Goal: Task Accomplishment & Management: Complete application form

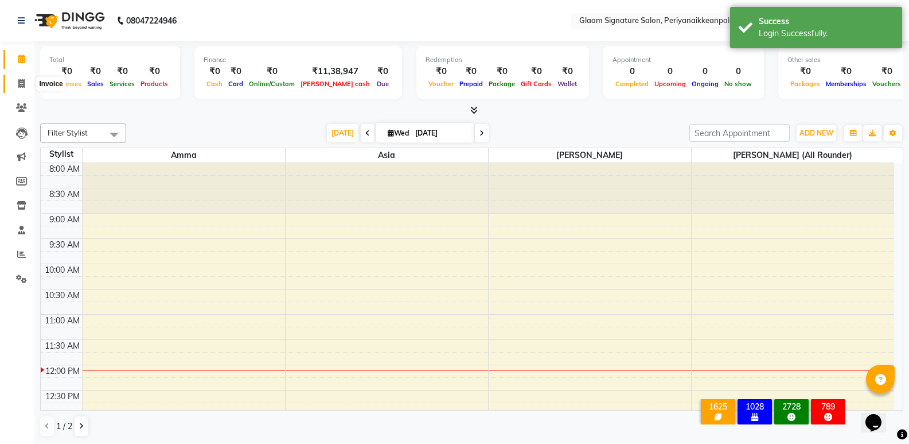
click at [26, 83] on span at bounding box center [21, 83] width 20 height 13
select select "service"
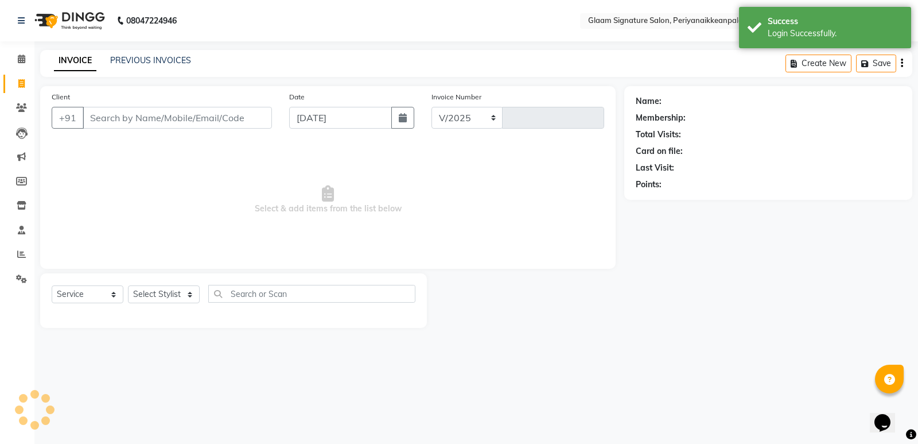
select select "4039"
type input "0968"
click at [139, 55] on link "PREVIOUS INVOICES" at bounding box center [150, 60] width 81 height 10
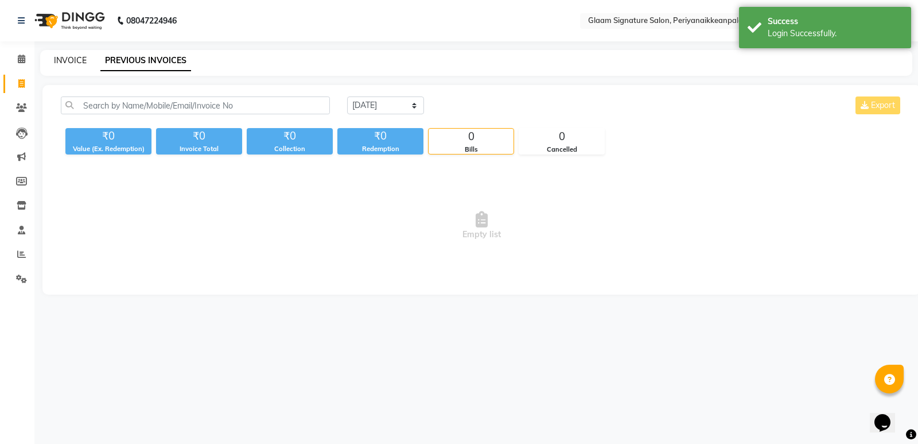
click at [71, 57] on link "INVOICE" at bounding box center [70, 60] width 33 height 10
select select "4039"
select select "service"
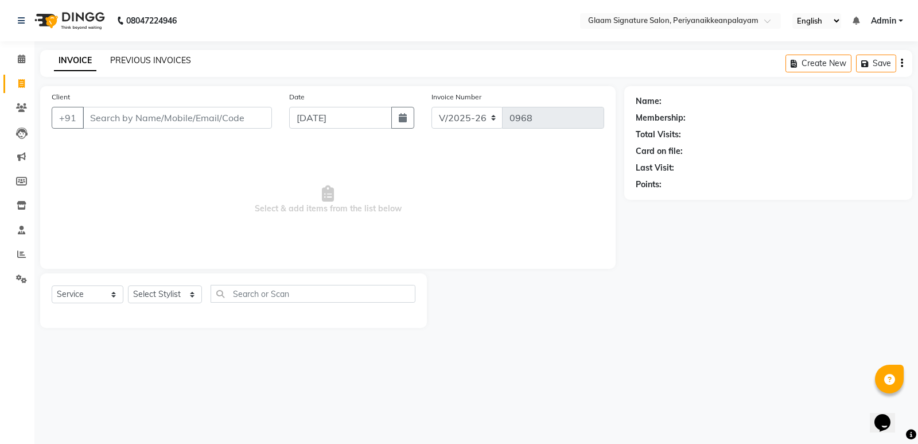
click at [144, 55] on link "PREVIOUS INVOICES" at bounding box center [150, 60] width 81 height 10
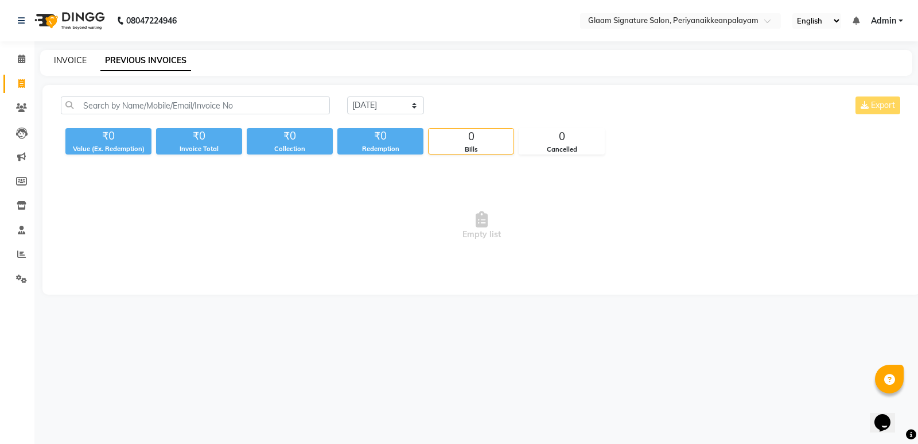
click at [73, 61] on link "INVOICE" at bounding box center [70, 60] width 33 height 10
select select "service"
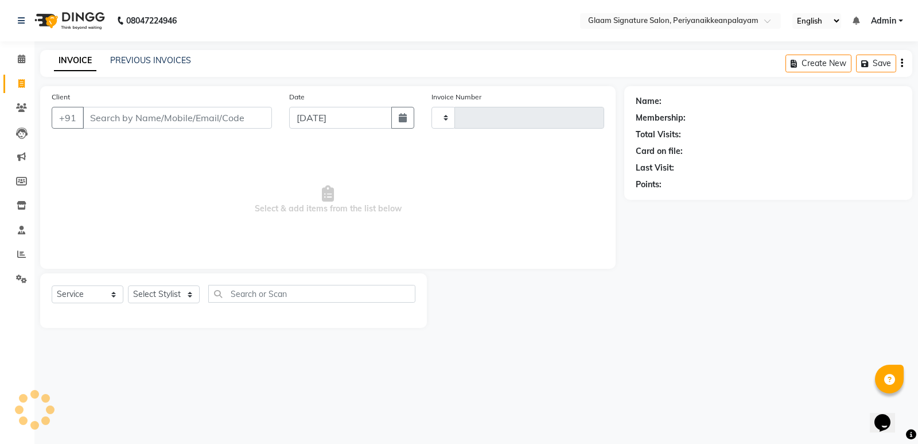
type input "0968"
select select "4039"
click at [184, 114] on input "Client" at bounding box center [177, 118] width 189 height 22
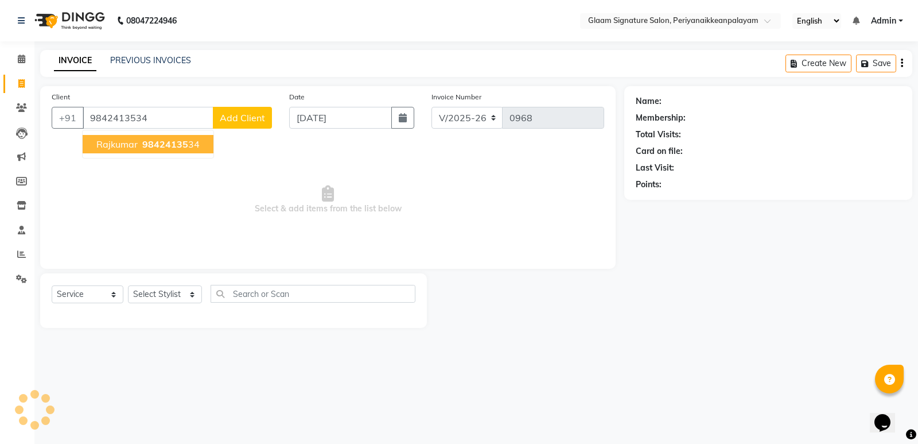
type input "9842413534"
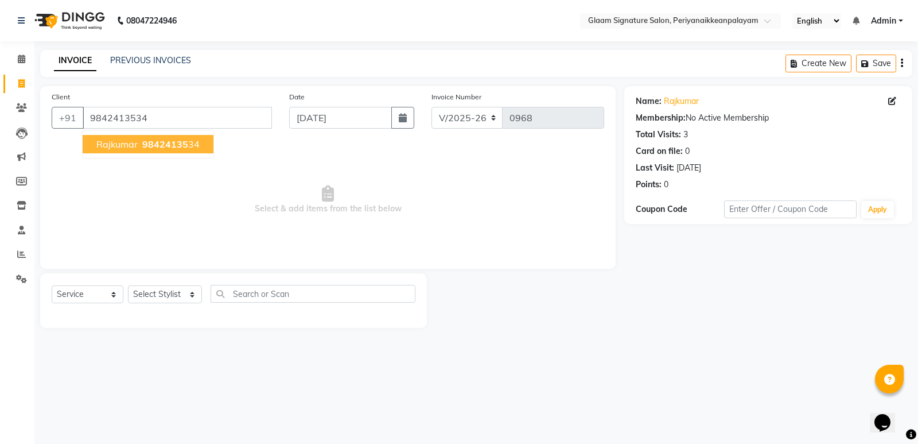
click at [154, 145] on span "98424135" at bounding box center [165, 143] width 46 height 11
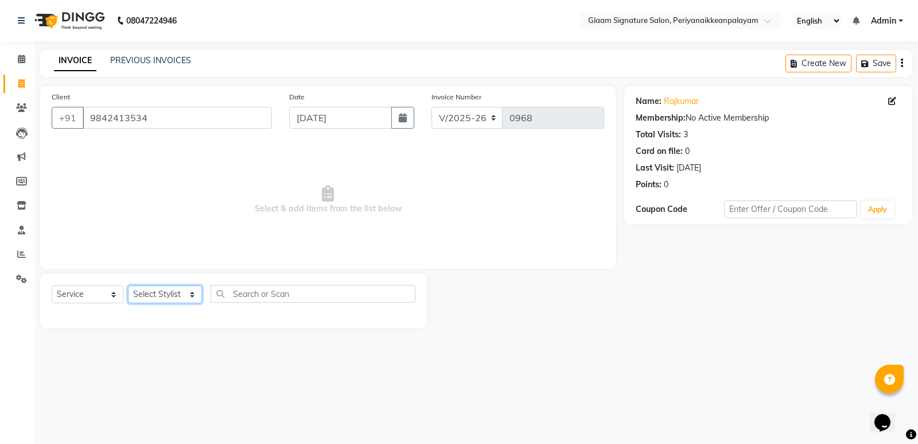
click at [151, 296] on select "Select Stylist Amma Asia [PERSON_NAME] [PERSON_NAME] (all rounder) [PERSON_NAME…" at bounding box center [165, 294] width 74 height 18
select select "20985"
click at [128, 285] on select "Select Stylist Amma Asia [PERSON_NAME] [PERSON_NAME] (all rounder) [PERSON_NAME…" at bounding box center [165, 294] width 74 height 18
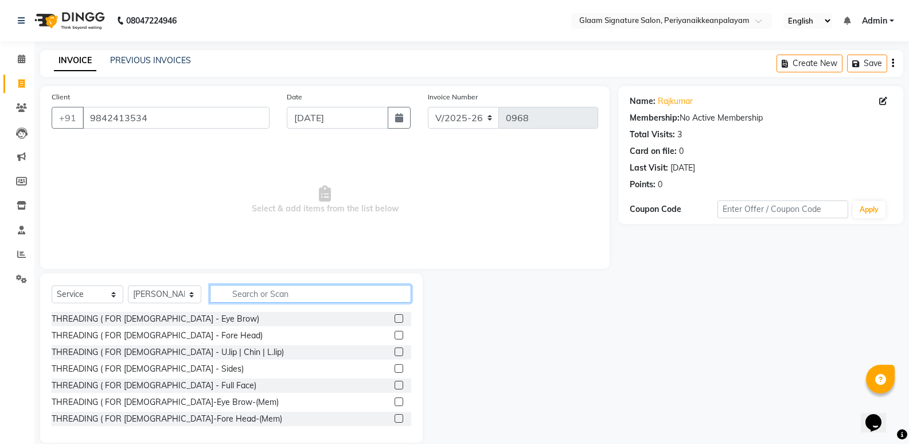
click at [287, 300] on input "text" at bounding box center [310, 294] width 201 height 18
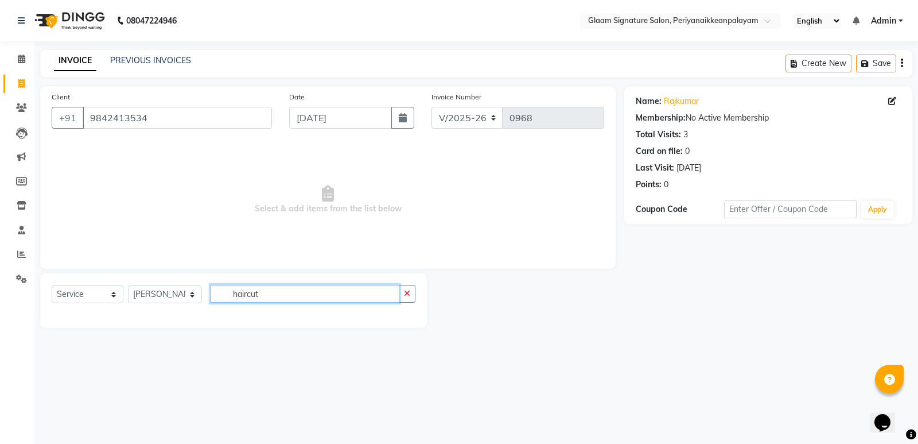
click at [245, 297] on input "haircut" at bounding box center [305, 294] width 189 height 18
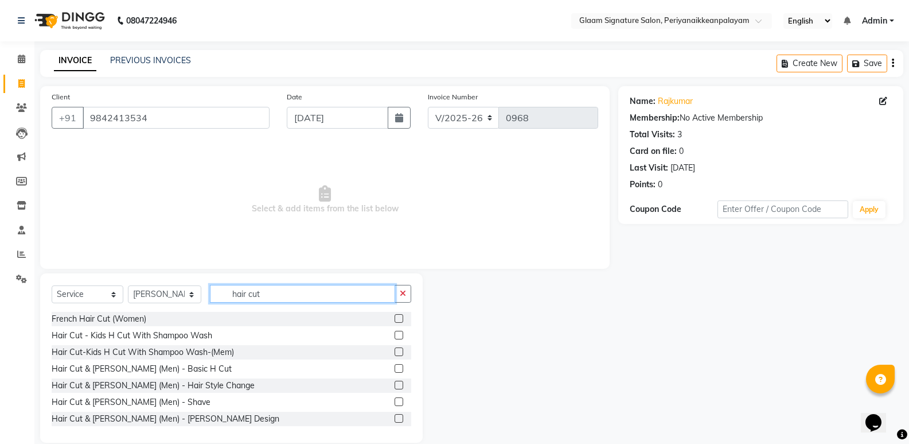
type input "hair cut"
click at [395, 367] on label at bounding box center [399, 368] width 9 height 9
click at [395, 367] on input "checkbox" at bounding box center [398, 368] width 7 height 7
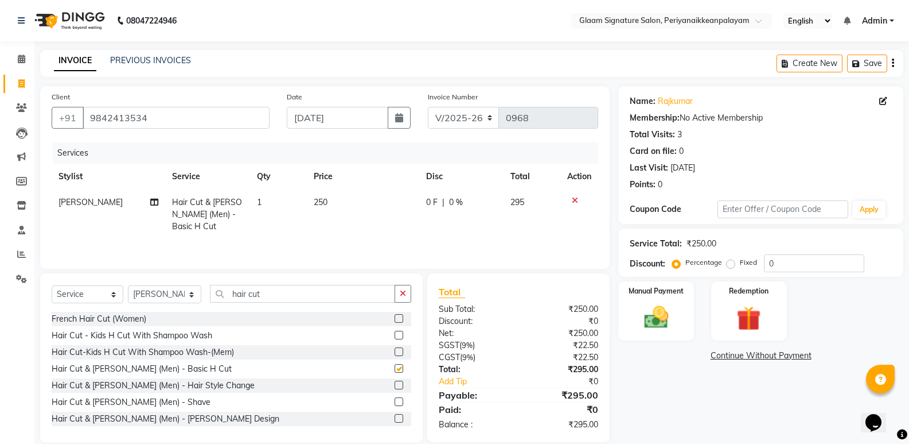
checkbox input "false"
click at [395, 405] on label at bounding box center [399, 401] width 9 height 9
click at [395, 405] on input "checkbox" at bounding box center [398, 401] width 7 height 7
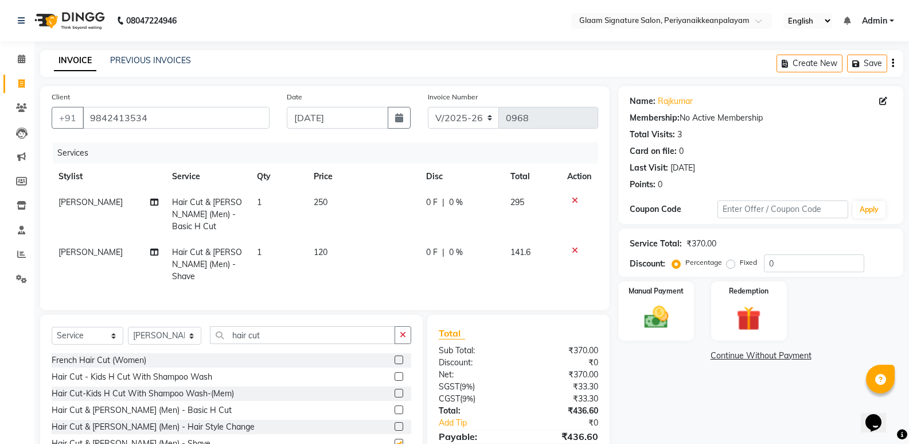
checkbox input "false"
click at [653, 324] on img at bounding box center [656, 316] width 41 height 29
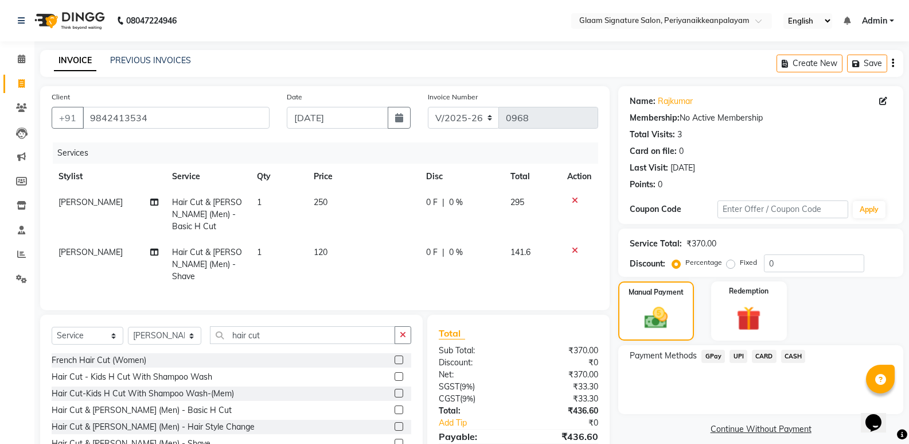
click at [709, 355] on span "GPay" at bounding box center [714, 355] width 24 height 13
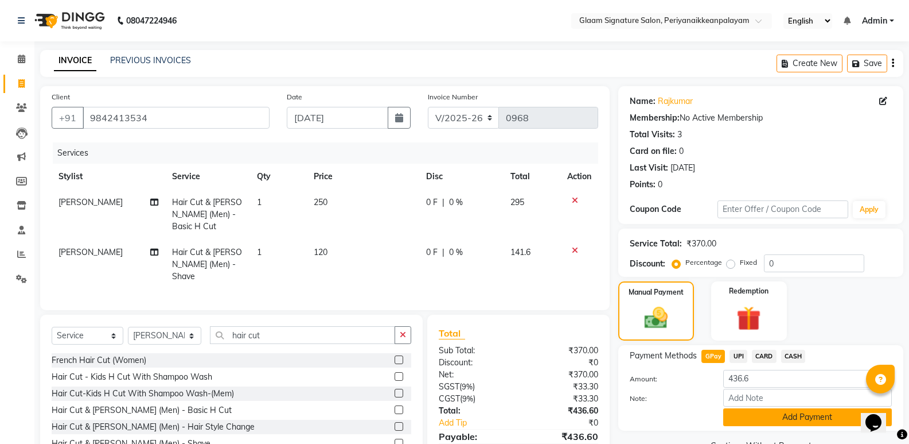
click at [750, 419] on button "Add Payment" at bounding box center [808, 417] width 169 height 18
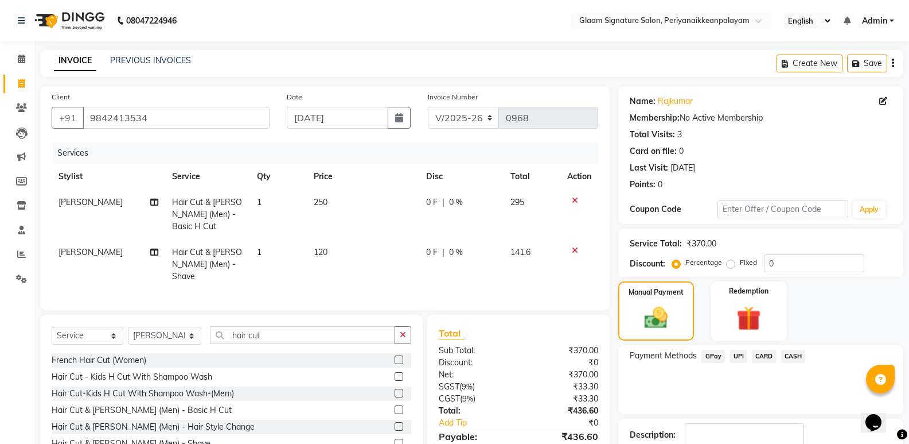
scroll to position [77, 0]
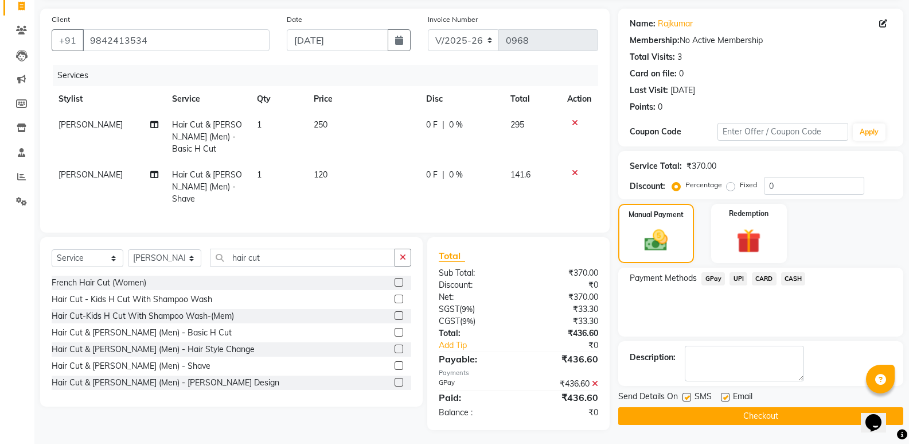
click at [752, 413] on button "Checkout" at bounding box center [761, 416] width 285 height 18
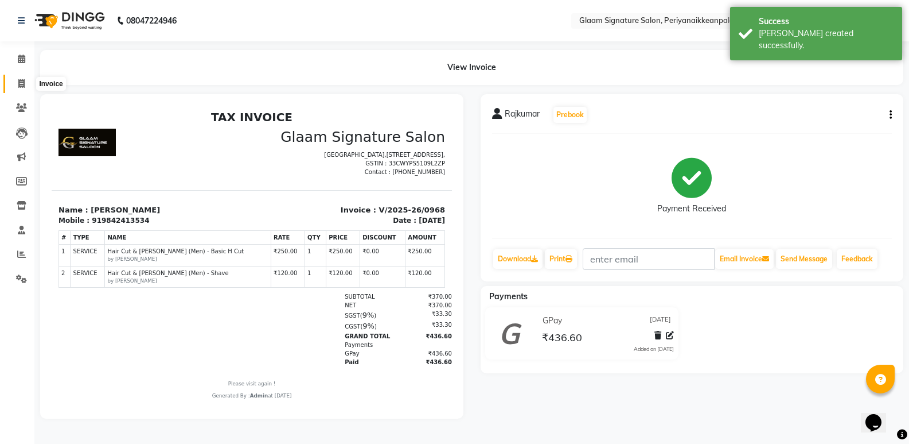
click at [18, 81] on icon at bounding box center [21, 83] width 6 height 9
select select "service"
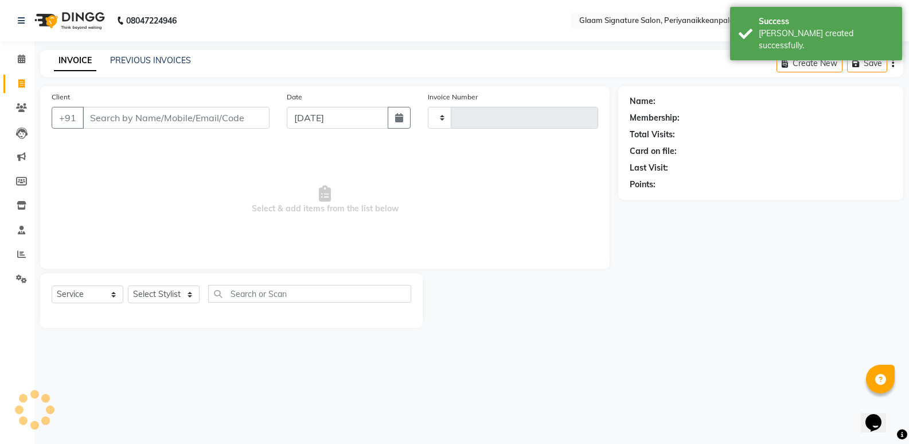
type input "0969"
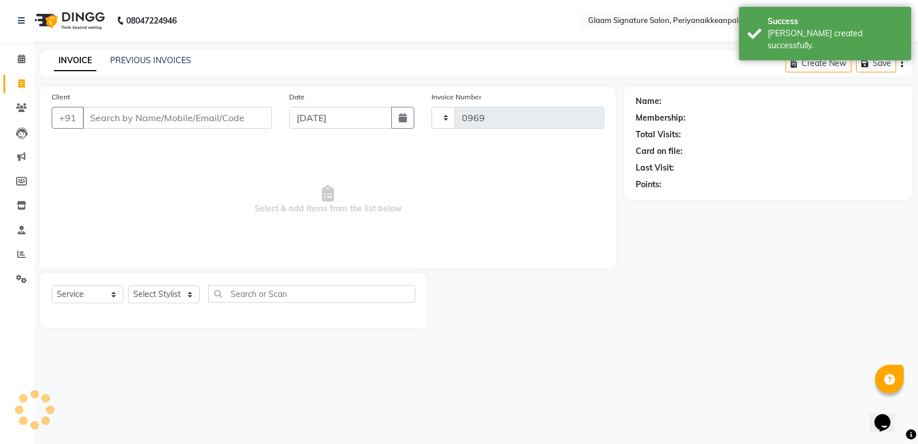
select select "4039"
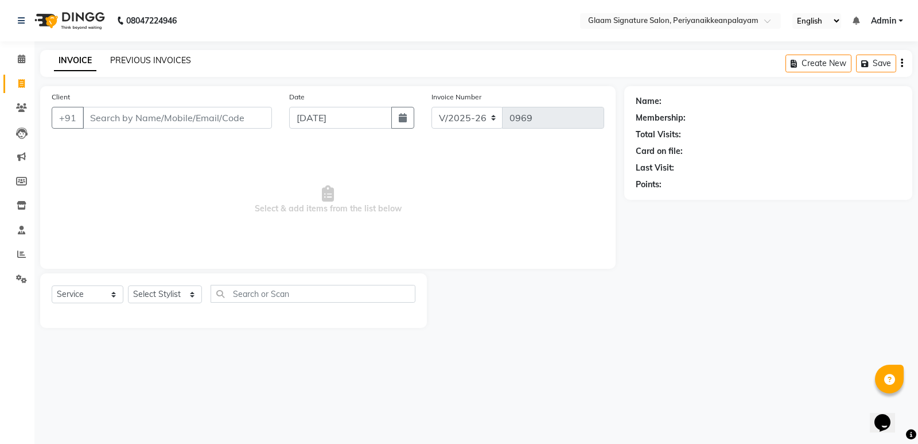
click at [120, 60] on link "PREVIOUS INVOICES" at bounding box center [150, 60] width 81 height 10
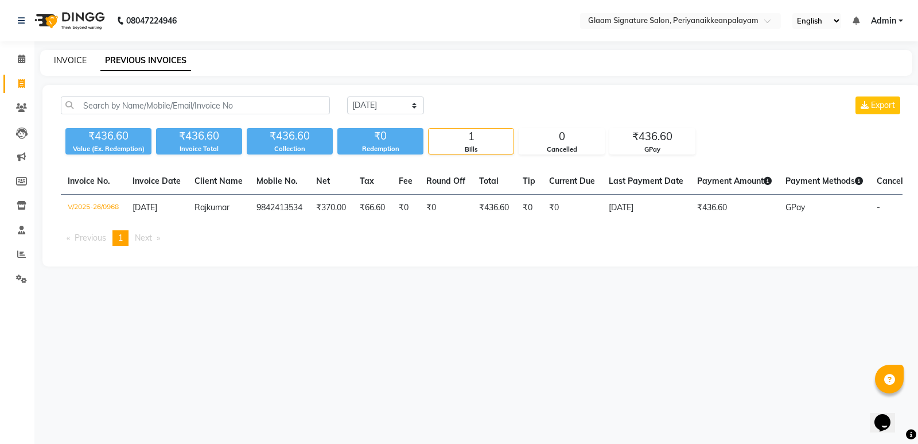
click at [64, 62] on link "INVOICE" at bounding box center [70, 60] width 33 height 10
select select "4039"
select select "service"
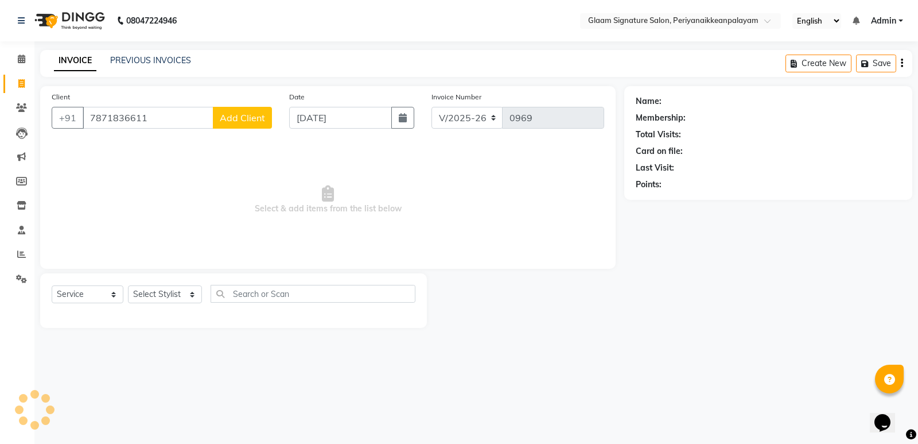
type input "7871836611"
click at [254, 120] on span "Add Client" at bounding box center [242, 117] width 45 height 11
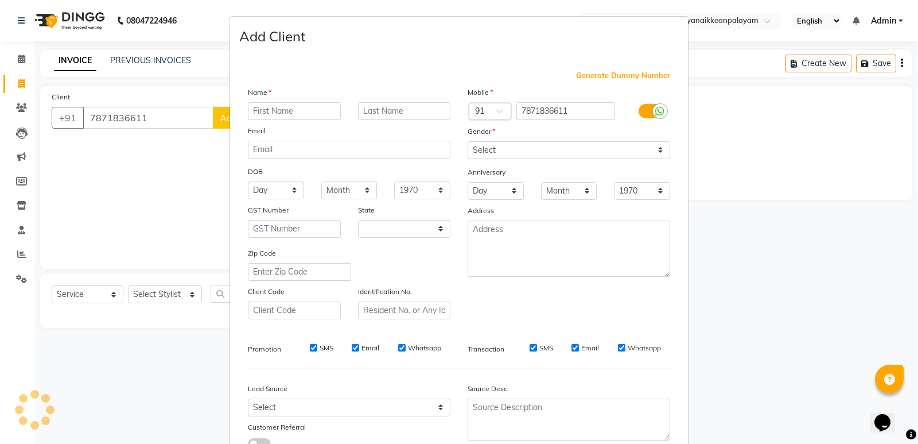
select select "35"
type input "[PERSON_NAME]"
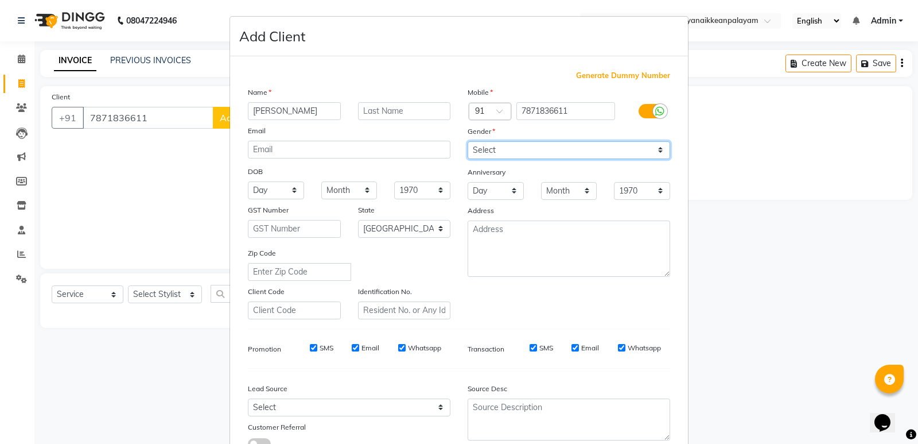
click at [511, 151] on select "Select [DEMOGRAPHIC_DATA] [DEMOGRAPHIC_DATA] Other Prefer Not To Say" at bounding box center [569, 150] width 203 height 18
select select "[DEMOGRAPHIC_DATA]"
click at [468, 141] on select "Select [DEMOGRAPHIC_DATA] [DEMOGRAPHIC_DATA] Other Prefer Not To Say" at bounding box center [569, 150] width 203 height 18
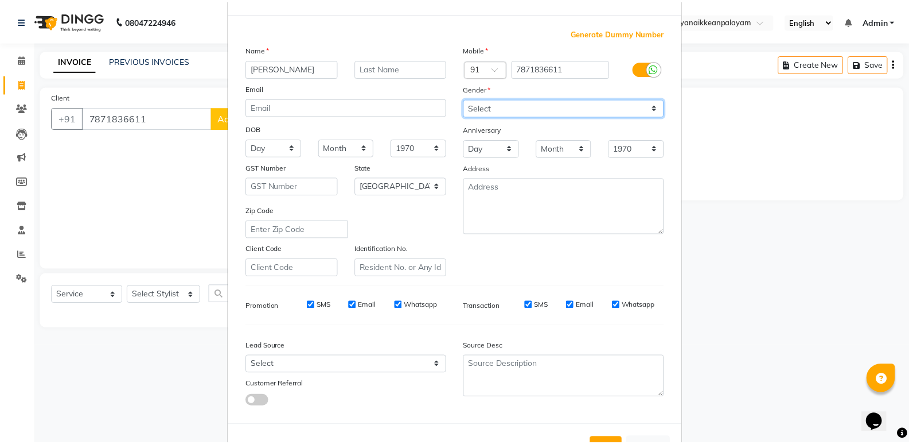
scroll to position [86, 0]
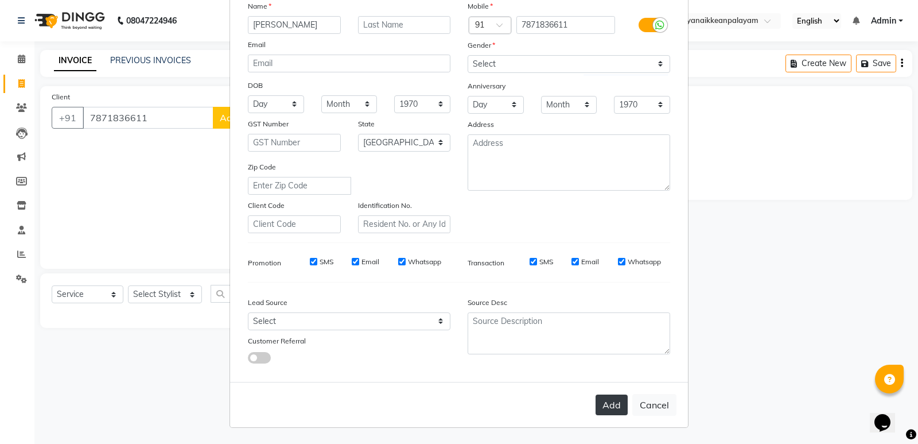
click at [605, 402] on button "Add" at bounding box center [612, 404] width 32 height 21
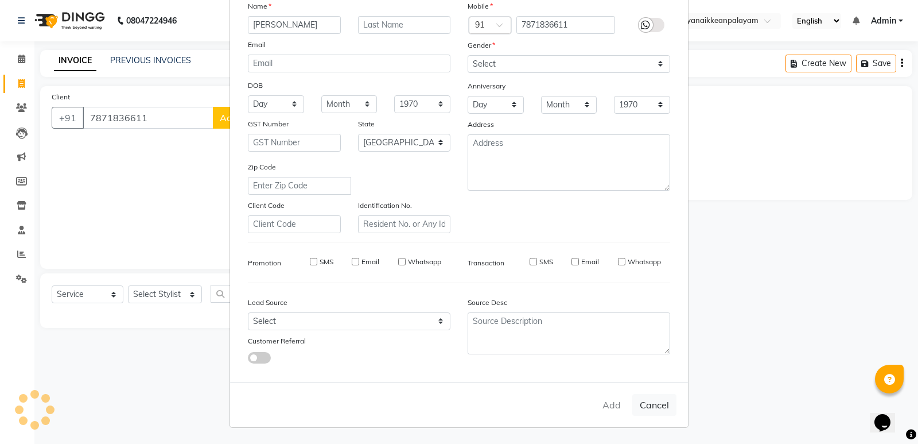
select select
select select "null"
select select
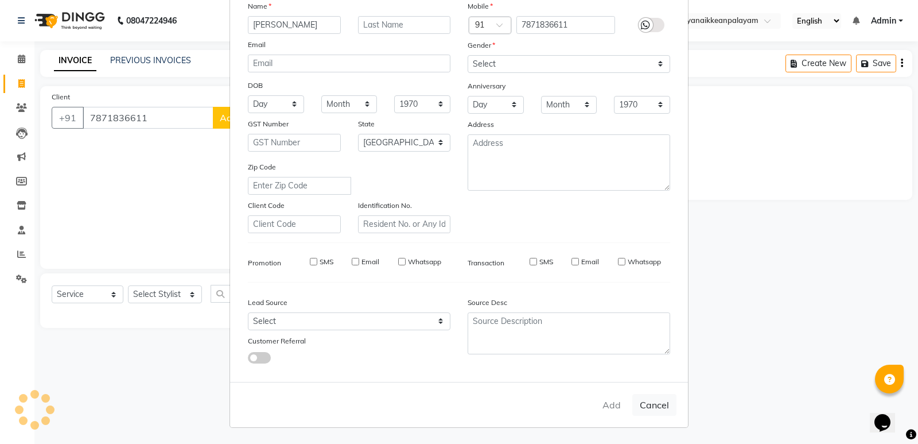
select select
checkbox input "false"
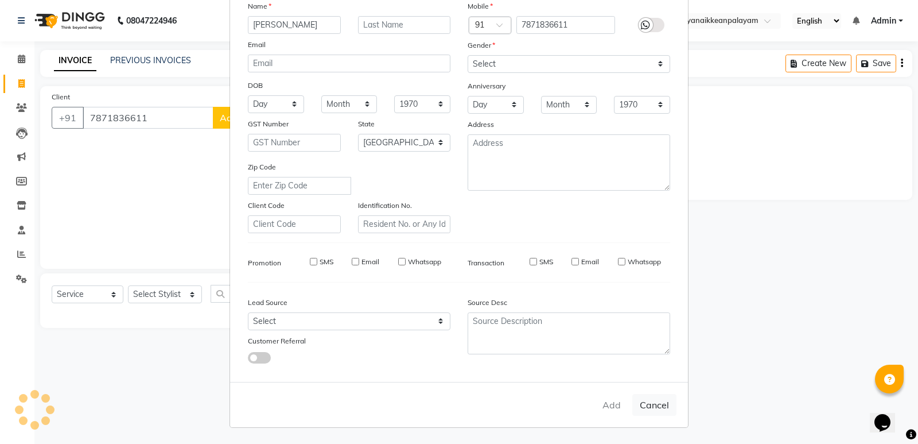
checkbox input "false"
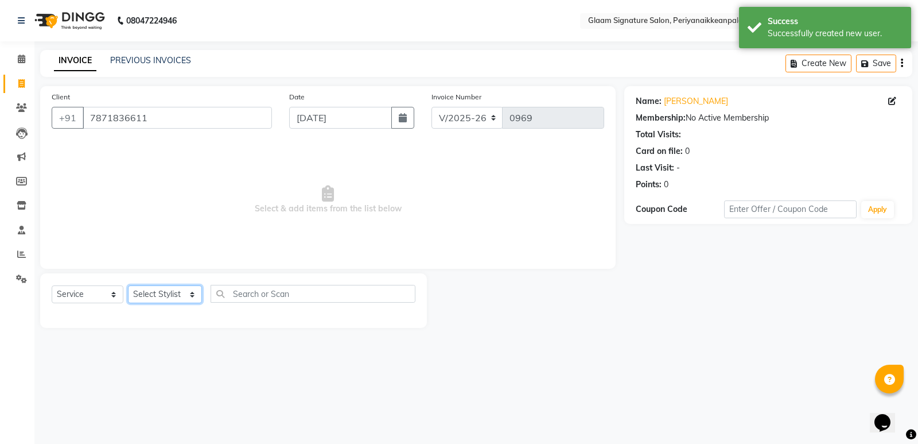
click at [167, 298] on select "Select Stylist Amma Asia [PERSON_NAME] [PERSON_NAME] (all rounder) [PERSON_NAME…" at bounding box center [165, 294] width 74 height 18
select select "87446"
click at [128, 285] on select "Select Stylist Amma Asia [PERSON_NAME] [PERSON_NAME] (all rounder) [PERSON_NAME…" at bounding box center [165, 294] width 74 height 18
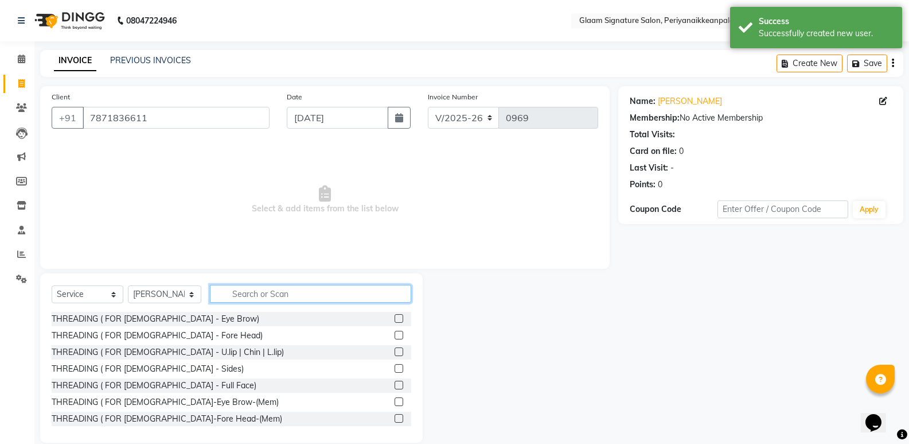
click at [263, 301] on input "text" at bounding box center [310, 294] width 201 height 18
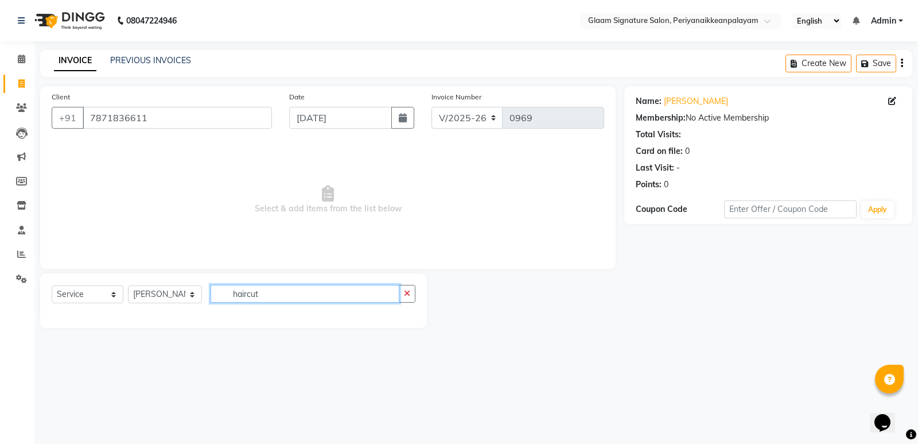
click at [243, 296] on input "haircut" at bounding box center [305, 294] width 189 height 18
click at [244, 293] on input "haircut" at bounding box center [305, 294] width 189 height 18
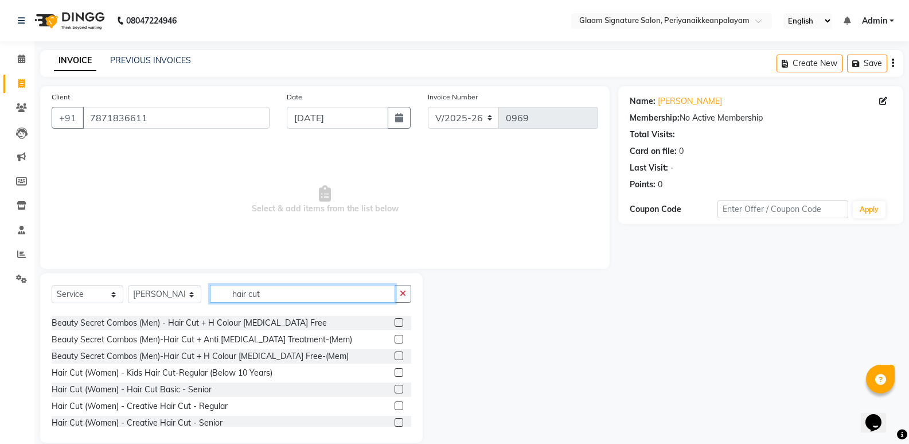
scroll to position [230, 0]
type input "hair cut"
click at [395, 406] on label at bounding box center [399, 405] width 9 height 9
click at [395, 406] on input "checkbox" at bounding box center [398, 405] width 7 height 7
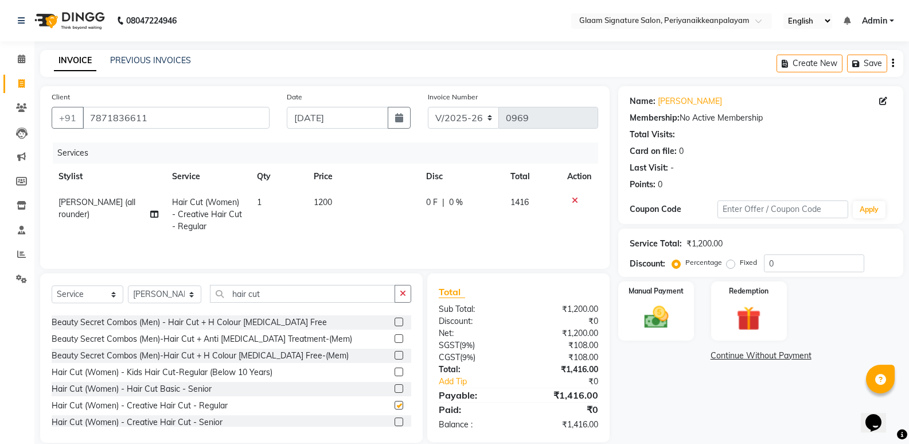
checkbox input "false"
click at [344, 201] on td "1200" at bounding box center [363, 214] width 112 height 50
select select "87446"
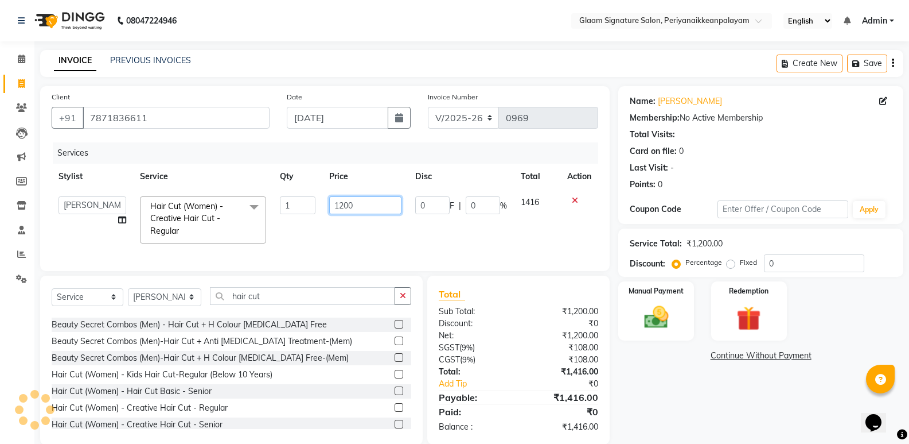
click at [384, 209] on input "1200" at bounding box center [365, 205] width 72 height 18
type input "1"
type input "850"
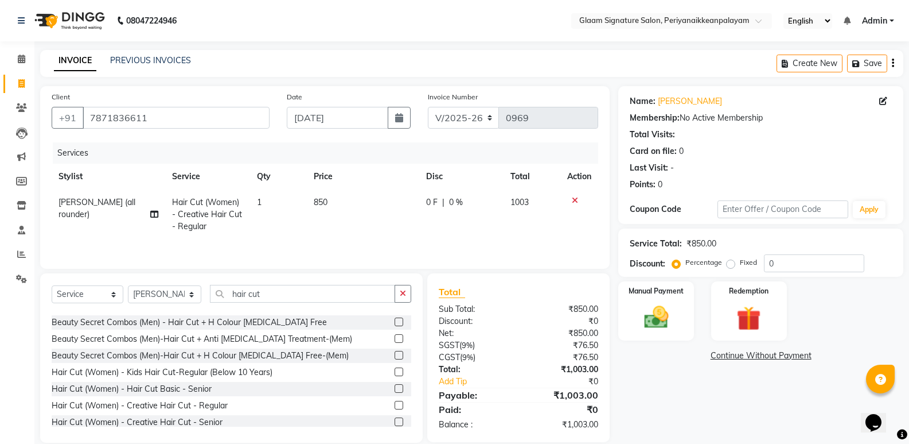
click at [381, 227] on td "850" at bounding box center [363, 214] width 112 height 50
select select "87446"
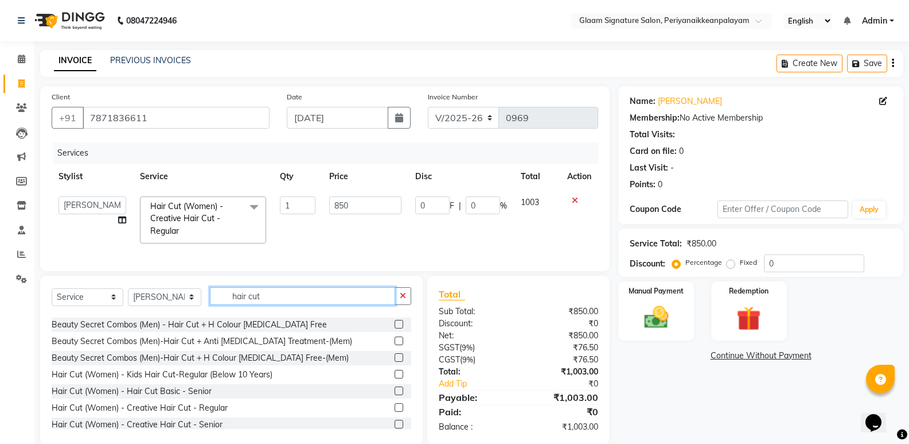
click at [284, 305] on input "hair cut" at bounding box center [302, 296] width 185 height 18
type input "h"
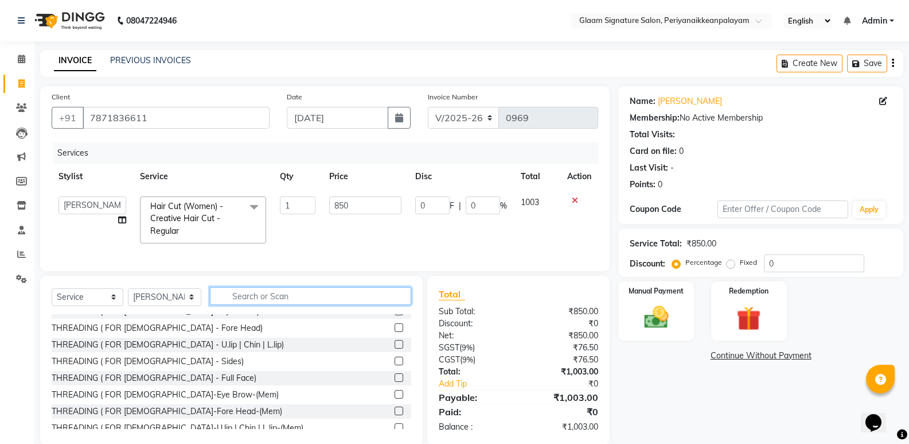
scroll to position [0, 0]
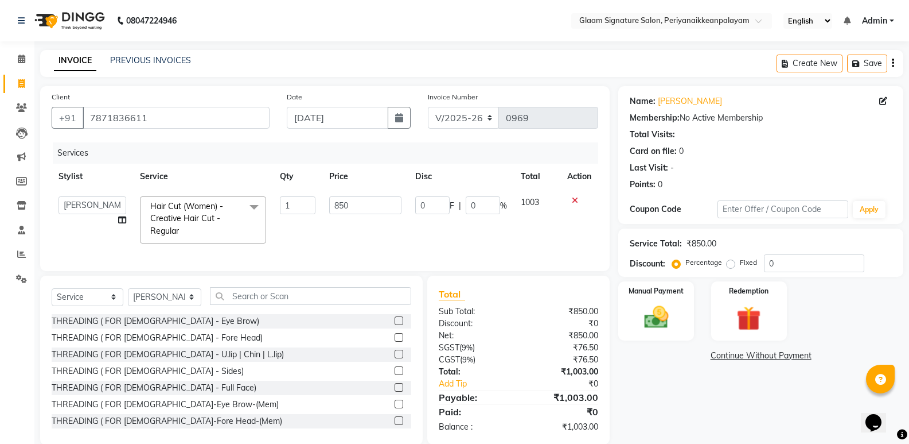
click at [395, 325] on label at bounding box center [399, 320] width 9 height 9
click at [395, 325] on input "checkbox" at bounding box center [398, 320] width 7 height 7
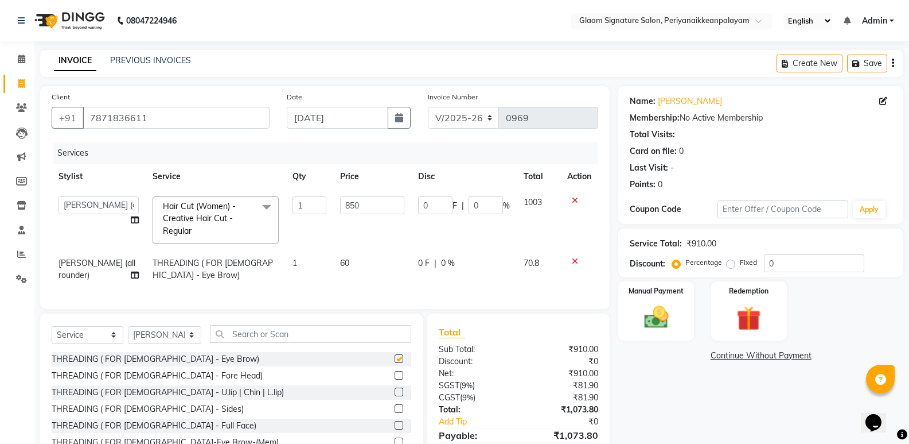
checkbox input "false"
click at [395, 379] on label at bounding box center [399, 375] width 9 height 9
click at [395, 379] on input "checkbox" at bounding box center [398, 375] width 7 height 7
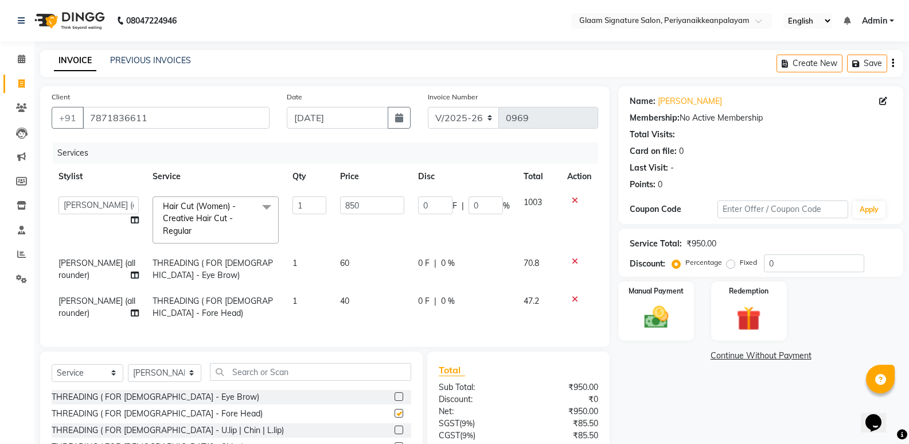
checkbox input "false"
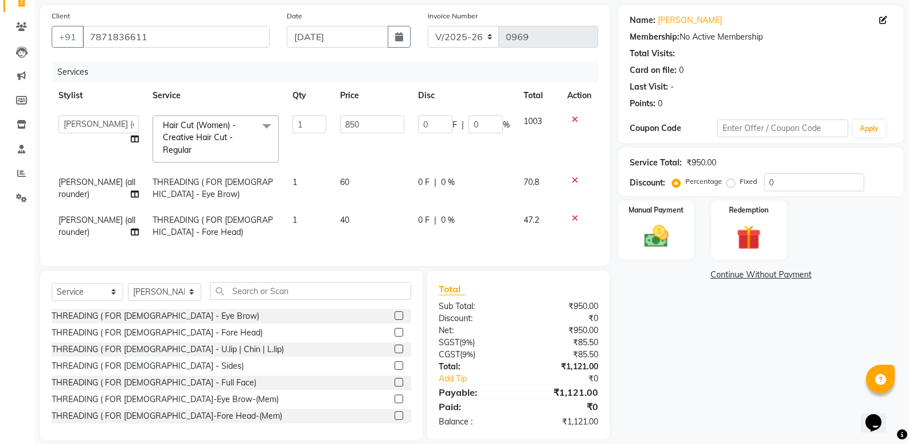
scroll to position [103, 0]
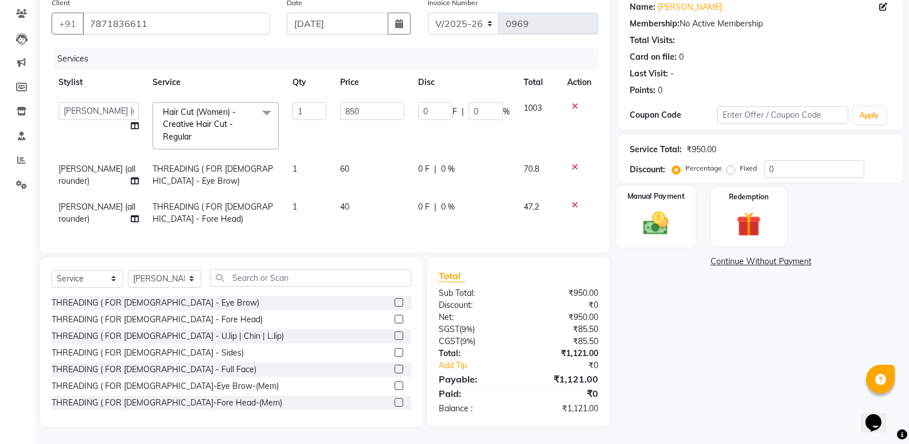
click at [658, 217] on img at bounding box center [656, 222] width 41 height 29
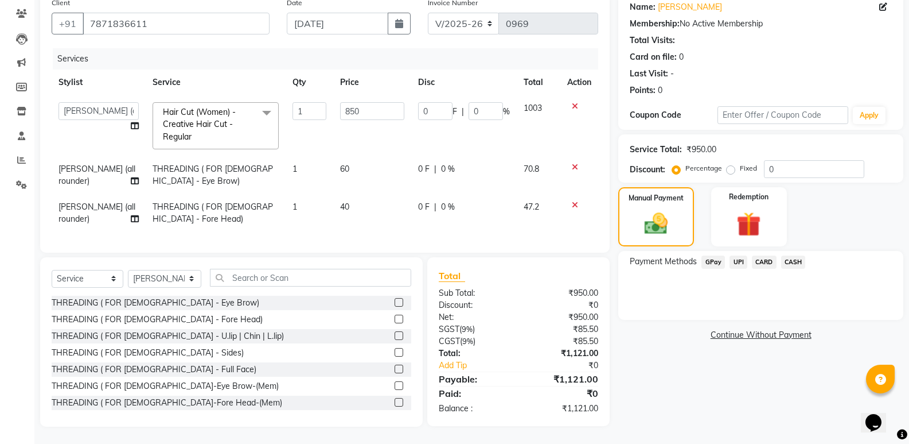
click at [718, 255] on span "GPay" at bounding box center [714, 261] width 24 height 13
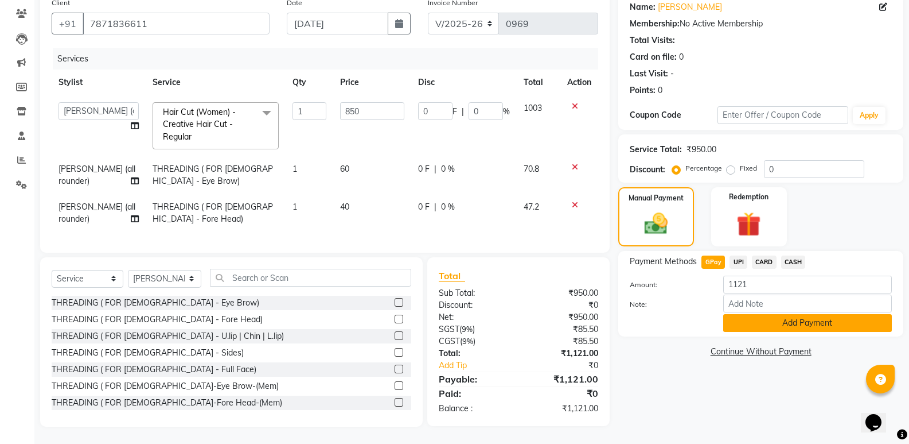
click at [769, 314] on button "Add Payment" at bounding box center [808, 323] width 169 height 18
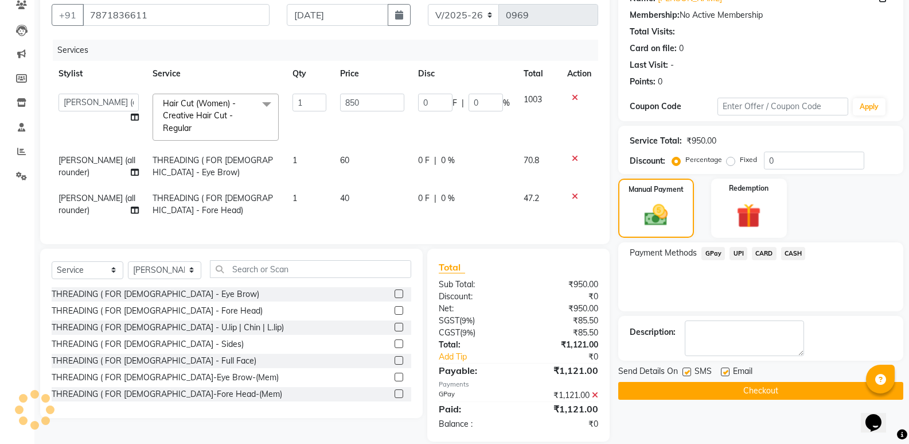
click at [748, 395] on button "Checkout" at bounding box center [761, 391] width 285 height 18
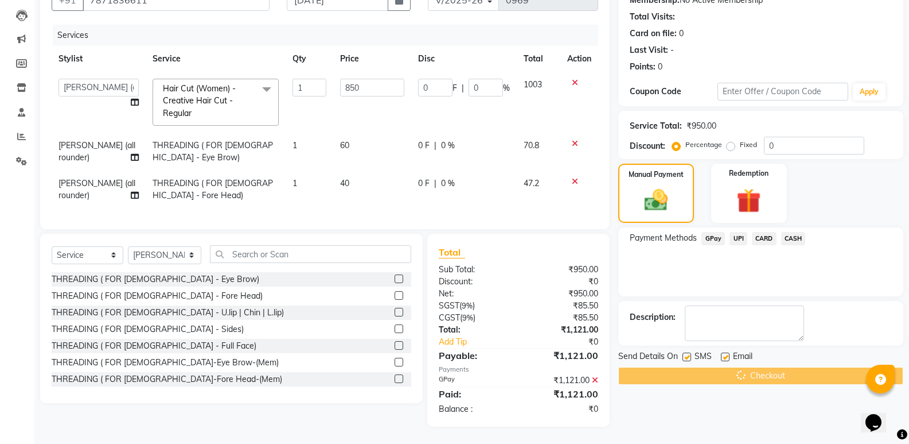
scroll to position [126, 0]
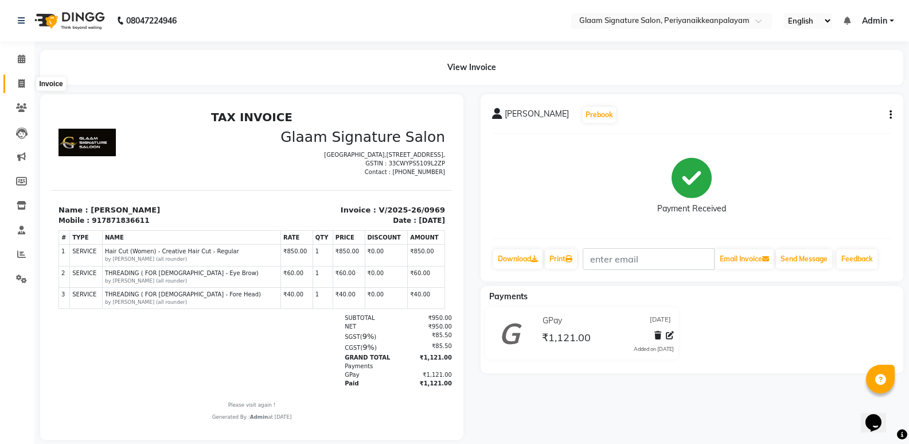
click at [20, 81] on icon at bounding box center [21, 83] width 6 height 9
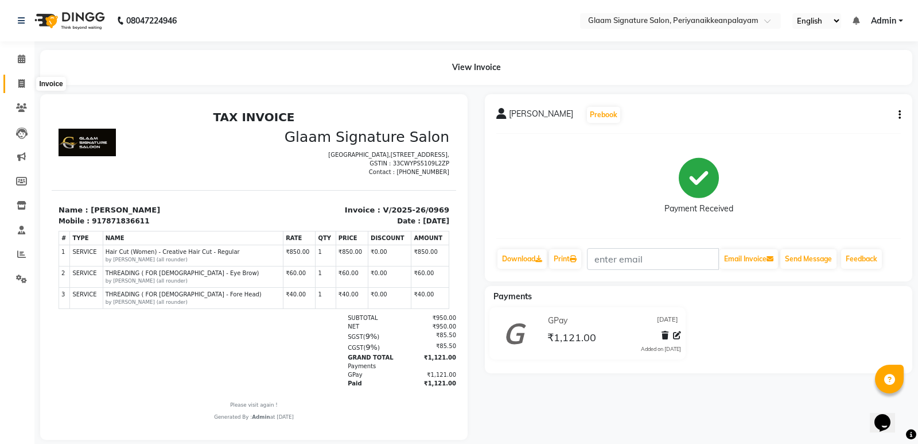
select select "4039"
select select "service"
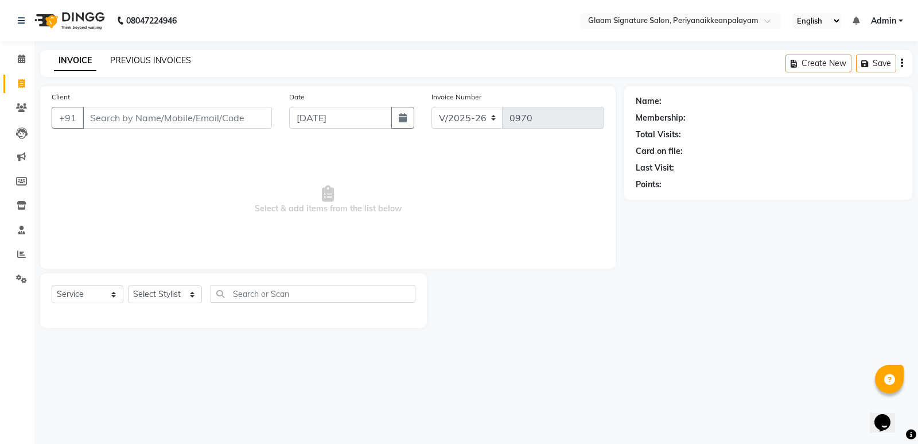
click at [160, 64] on link "PREVIOUS INVOICES" at bounding box center [150, 60] width 81 height 10
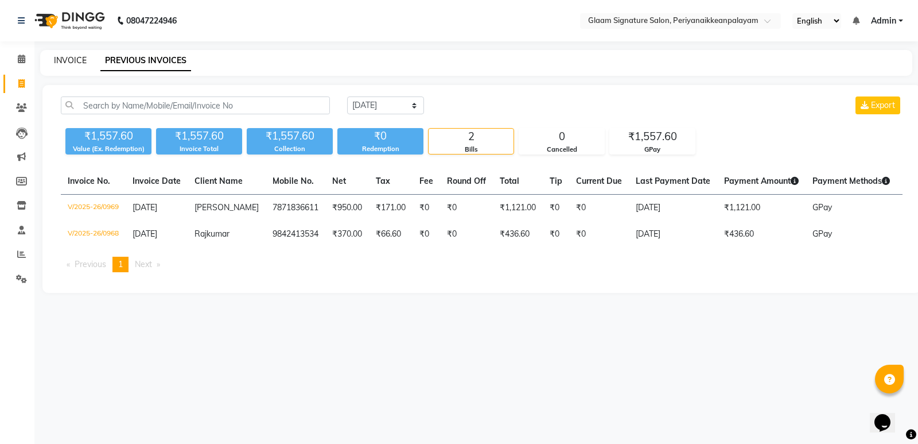
click at [79, 62] on link "INVOICE" at bounding box center [70, 60] width 33 height 10
select select "4039"
select select "service"
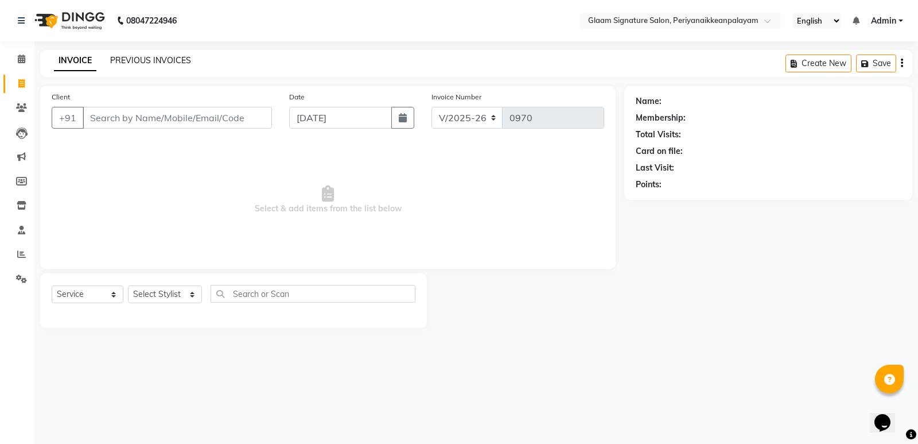
click at [138, 57] on link "PREVIOUS INVOICES" at bounding box center [150, 60] width 81 height 10
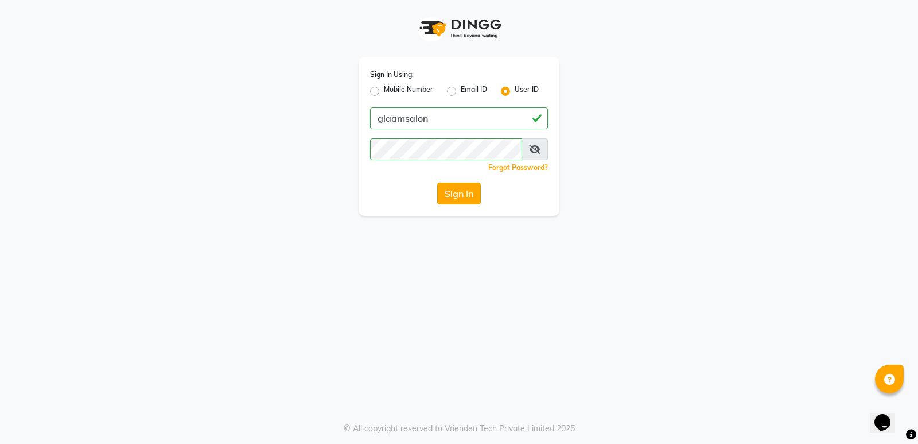
click at [458, 182] on button "Sign In" at bounding box center [459, 193] width 44 height 22
